Goal: Transaction & Acquisition: Purchase product/service

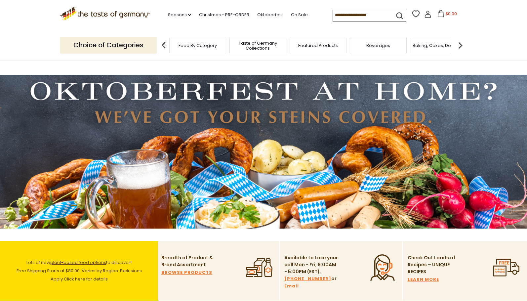
click at [460, 47] on img at bounding box center [460, 45] width 13 height 13
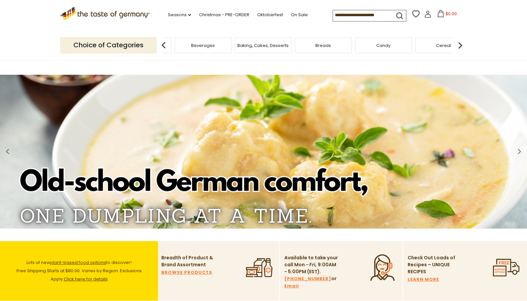
click at [460, 47] on img at bounding box center [460, 45] width 13 height 13
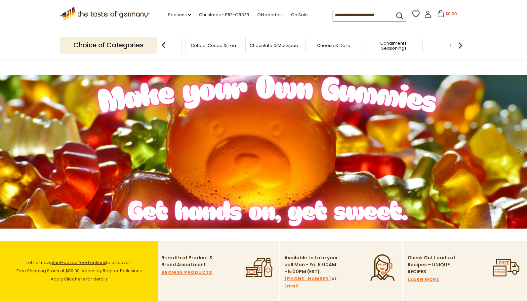
click at [460, 47] on img at bounding box center [460, 45] width 13 height 13
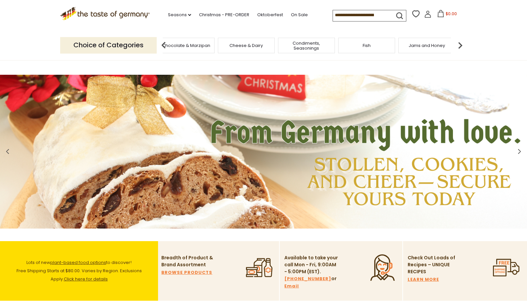
click at [315, 49] on span "Condiments, Seasonings" at bounding box center [306, 46] width 53 height 10
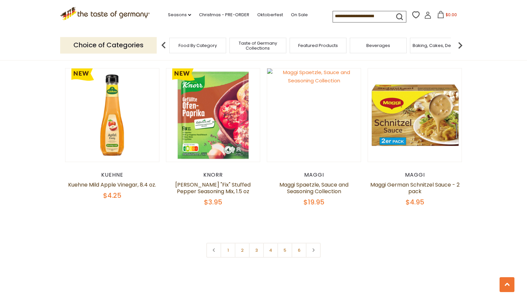
scroll to position [1509, 0]
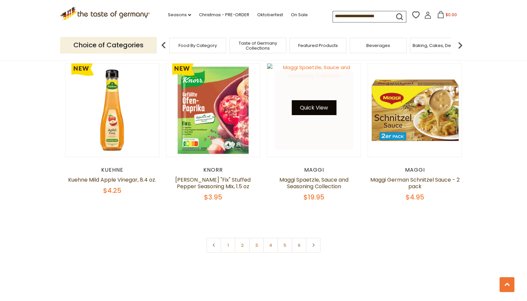
click at [302, 100] on button "Quick View" at bounding box center [314, 107] width 45 height 15
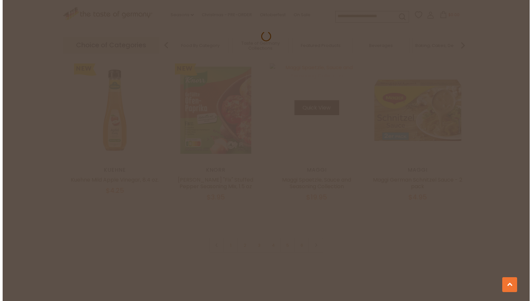
scroll to position [1510, 0]
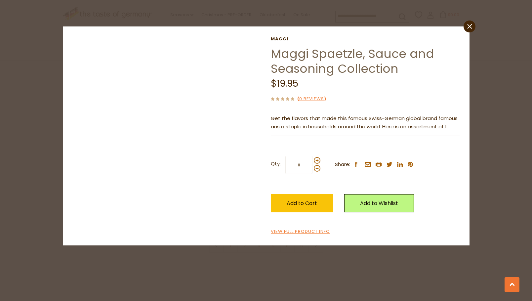
click at [207, 74] on div "Maggi Maggi Spaetzle, Sauce and Seasoning Collection $19.95 ( 0 Reviews ) Get t…" at bounding box center [266, 135] width 397 height 199
click at [470, 26] on icon "close" at bounding box center [469, 26] width 5 height 5
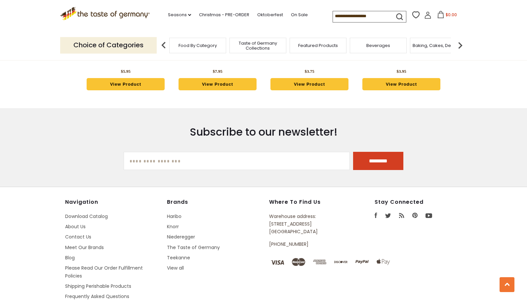
scroll to position [1905, 0]
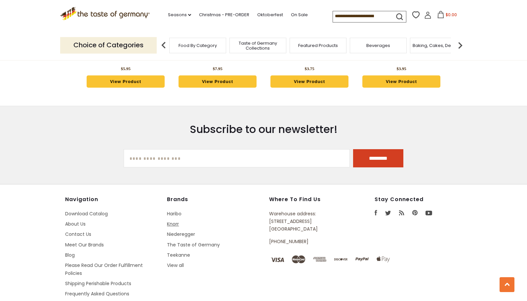
click at [176, 221] on link "Knorr" at bounding box center [173, 224] width 12 height 7
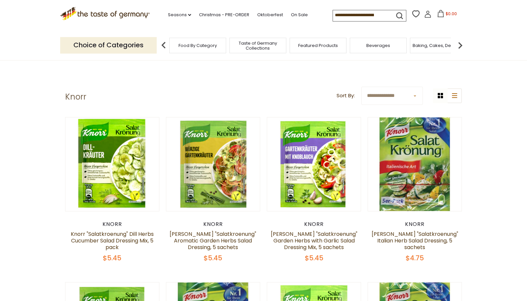
click at [335, 16] on input at bounding box center [361, 14] width 56 height 9
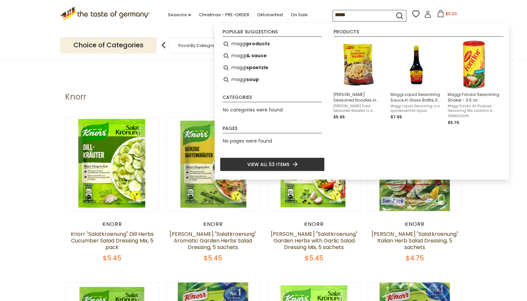
type input "*****"
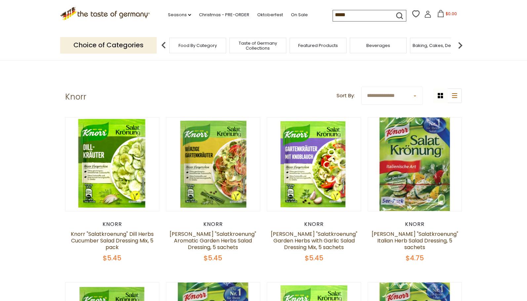
click at [399, 13] on icon "submit" at bounding box center [399, 15] width 9 height 9
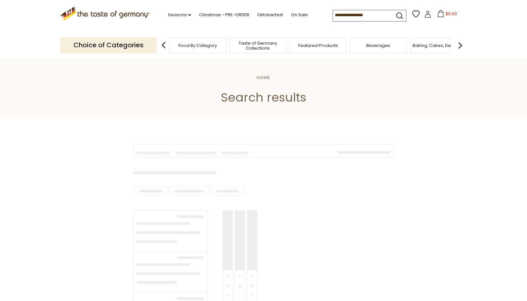
type input "*****"
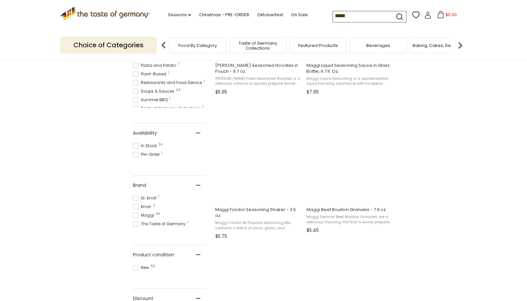
scroll to position [223, 0]
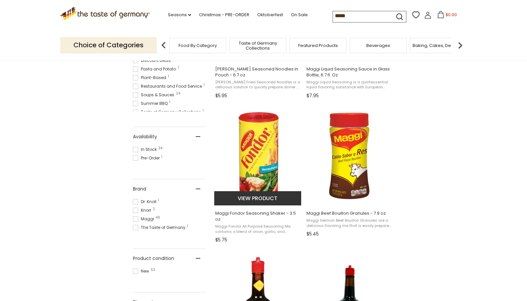
click at [262, 180] on img "Maggi Fondor Seasoning Shaker - 3.5 oz." at bounding box center [258, 156] width 88 height 88
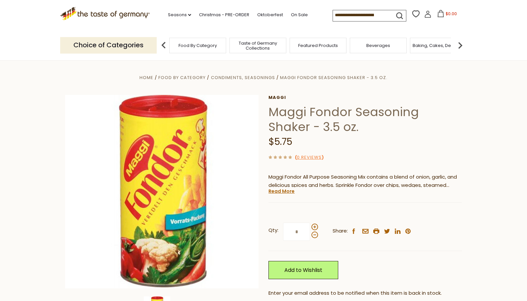
drag, startPoint x: 527, startPoint y: 66, endPoint x: 528, endPoint y: 83, distance: 17.3
